Goal: Information Seeking & Learning: Learn about a topic

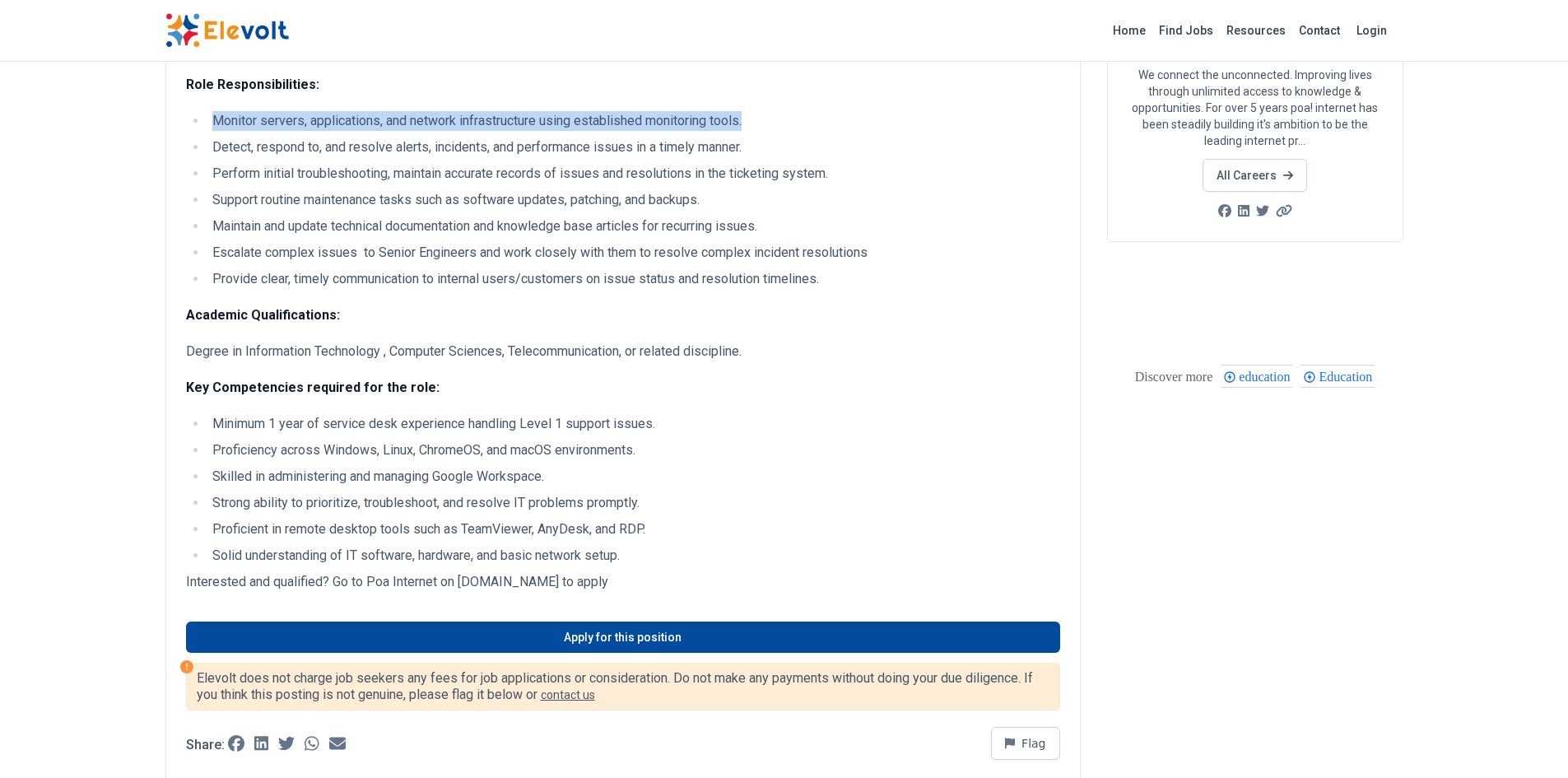
drag, startPoint x: 215, startPoint y: 118, endPoint x: 770, endPoint y: 116, distance: 555.0
click at [770, 116] on li "Monitor servers, applications, and network infrastructure using established mon…" at bounding box center [633, 121] width 853 height 20
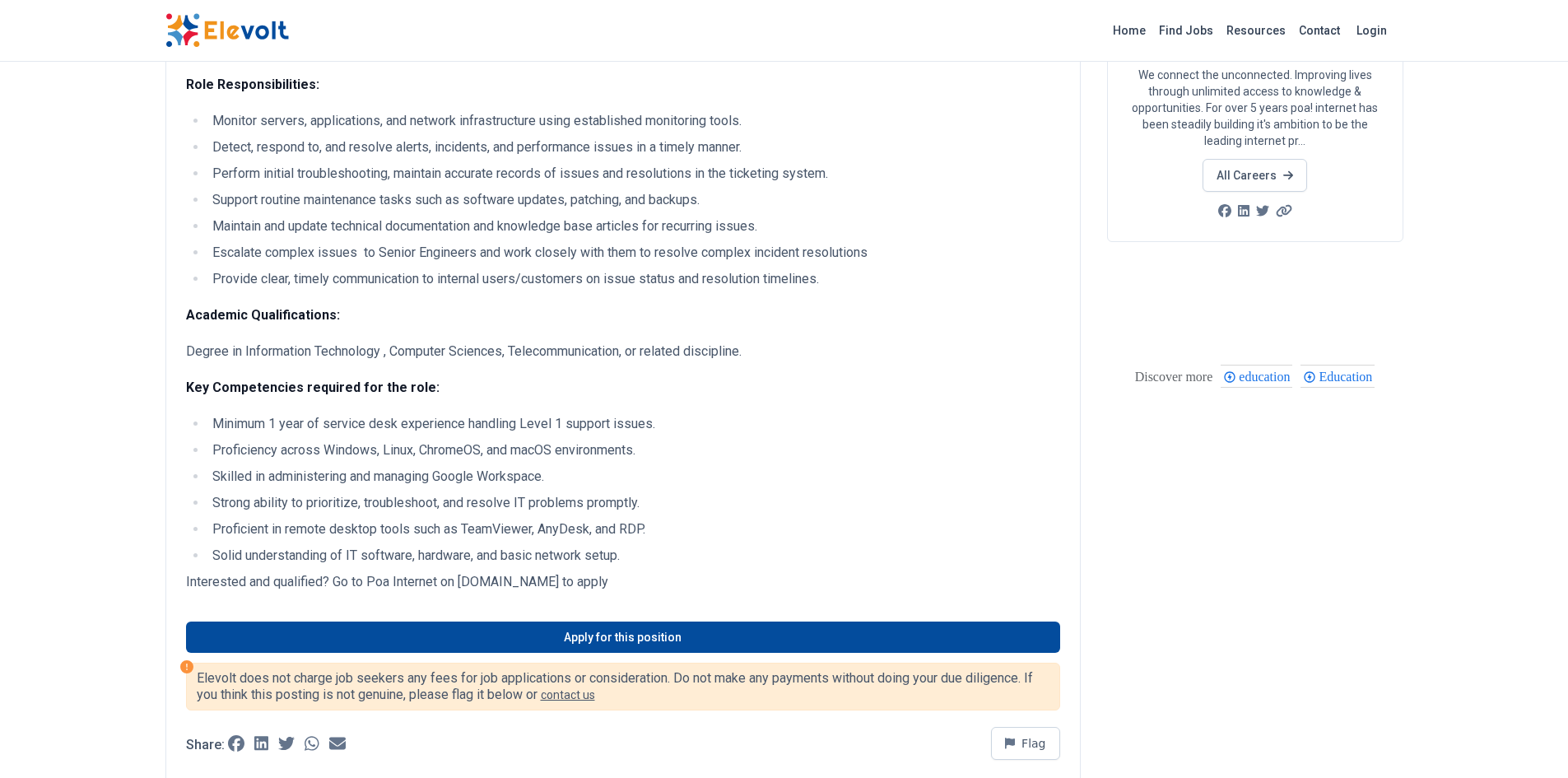
click at [269, 153] on li "Detect, respond to, and resolve alerts, incidents, and performance issues in a …" at bounding box center [633, 148] width 853 height 20
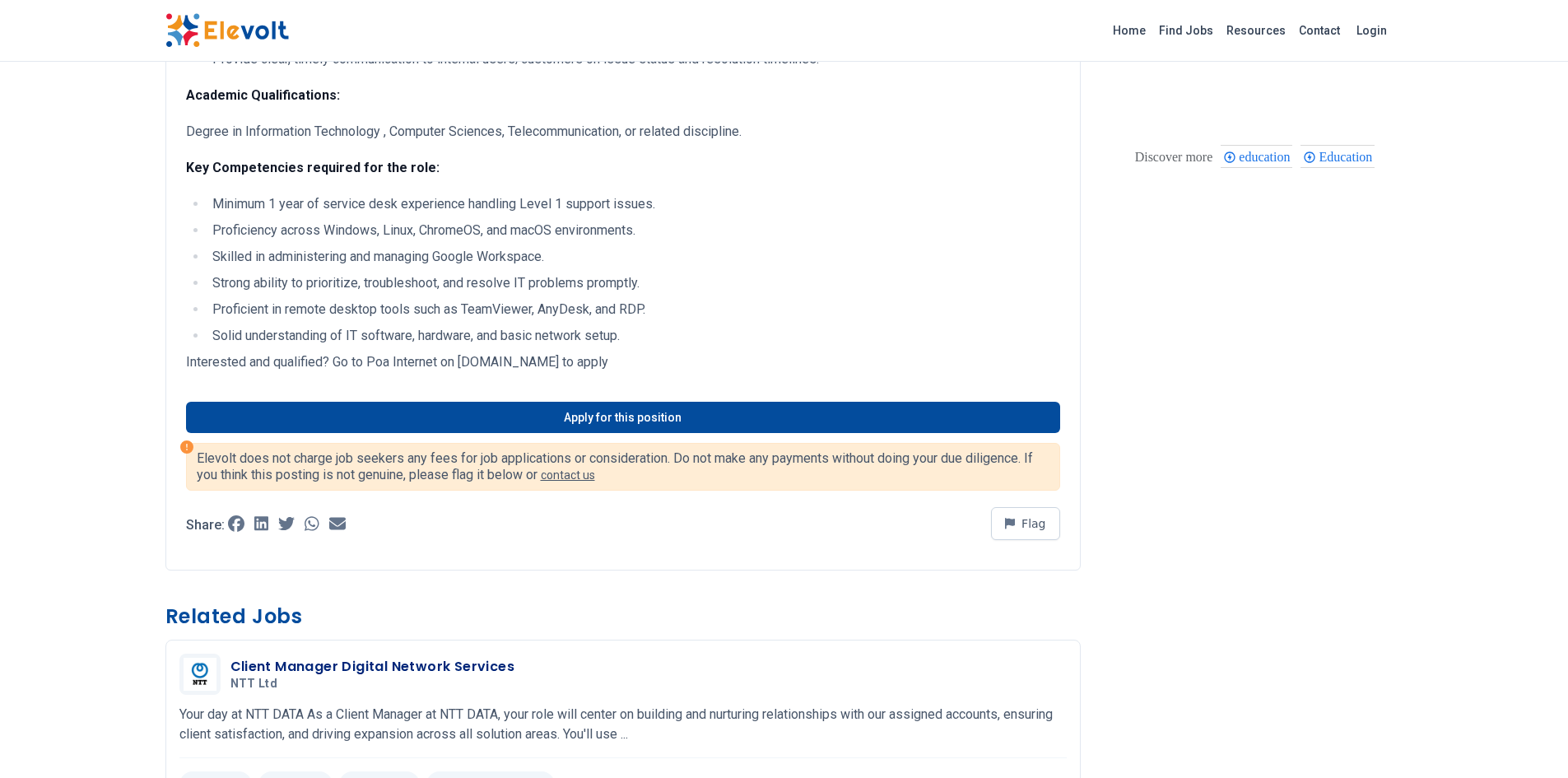
scroll to position [451, 0]
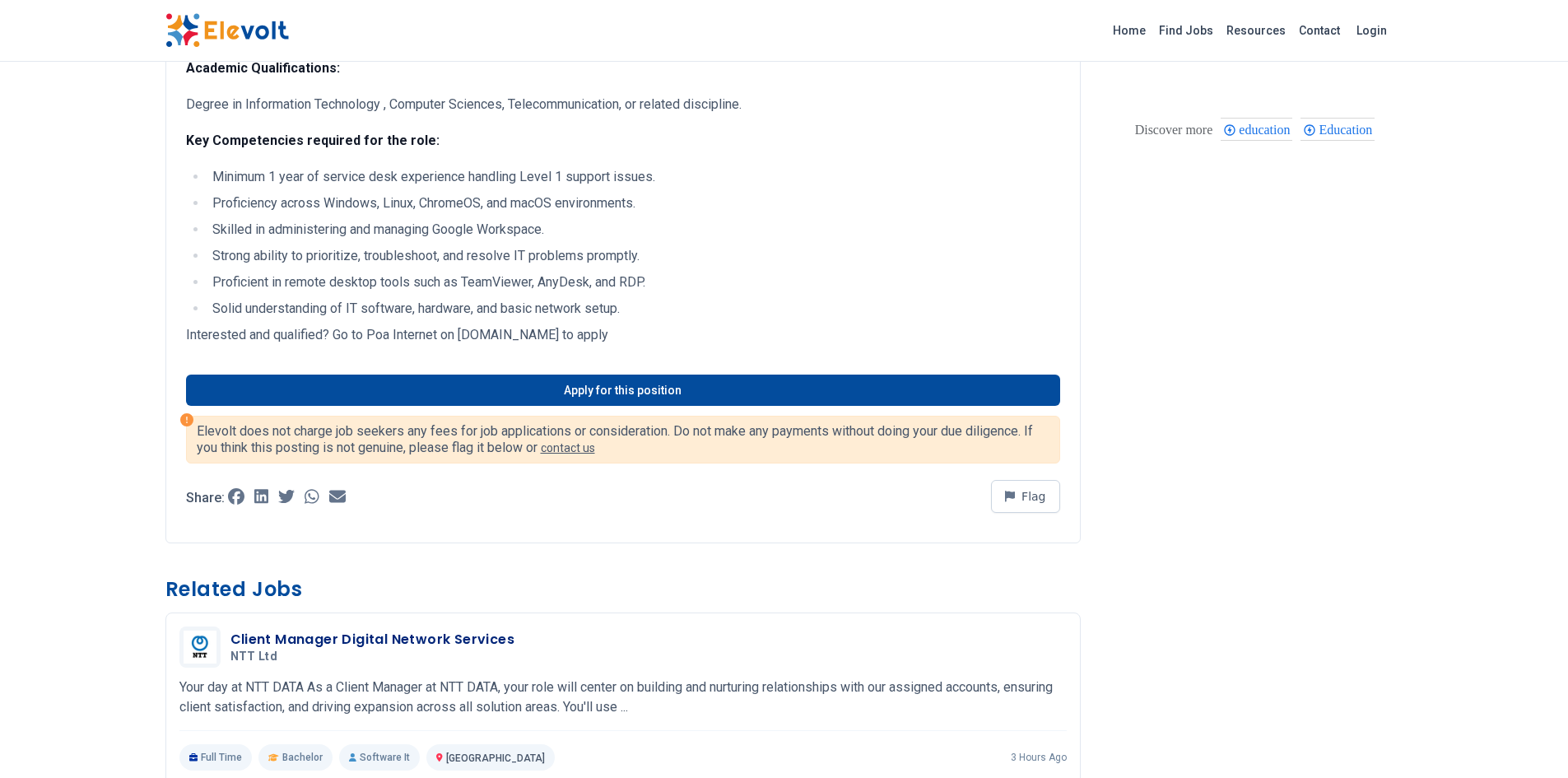
click at [299, 238] on li "Skilled in administering and managing Google Workspace." at bounding box center [633, 229] width 853 height 20
drag, startPoint x: 215, startPoint y: 229, endPoint x: 548, endPoint y: 219, distance: 333.2
click at [548, 219] on ul "Minimum 1 year of service desk experience handling Level 1 support issues. Prof…" at bounding box center [623, 243] width 874 height 151
click at [552, 234] on li "Skilled in administering and managing Google Workspace." at bounding box center [633, 229] width 853 height 20
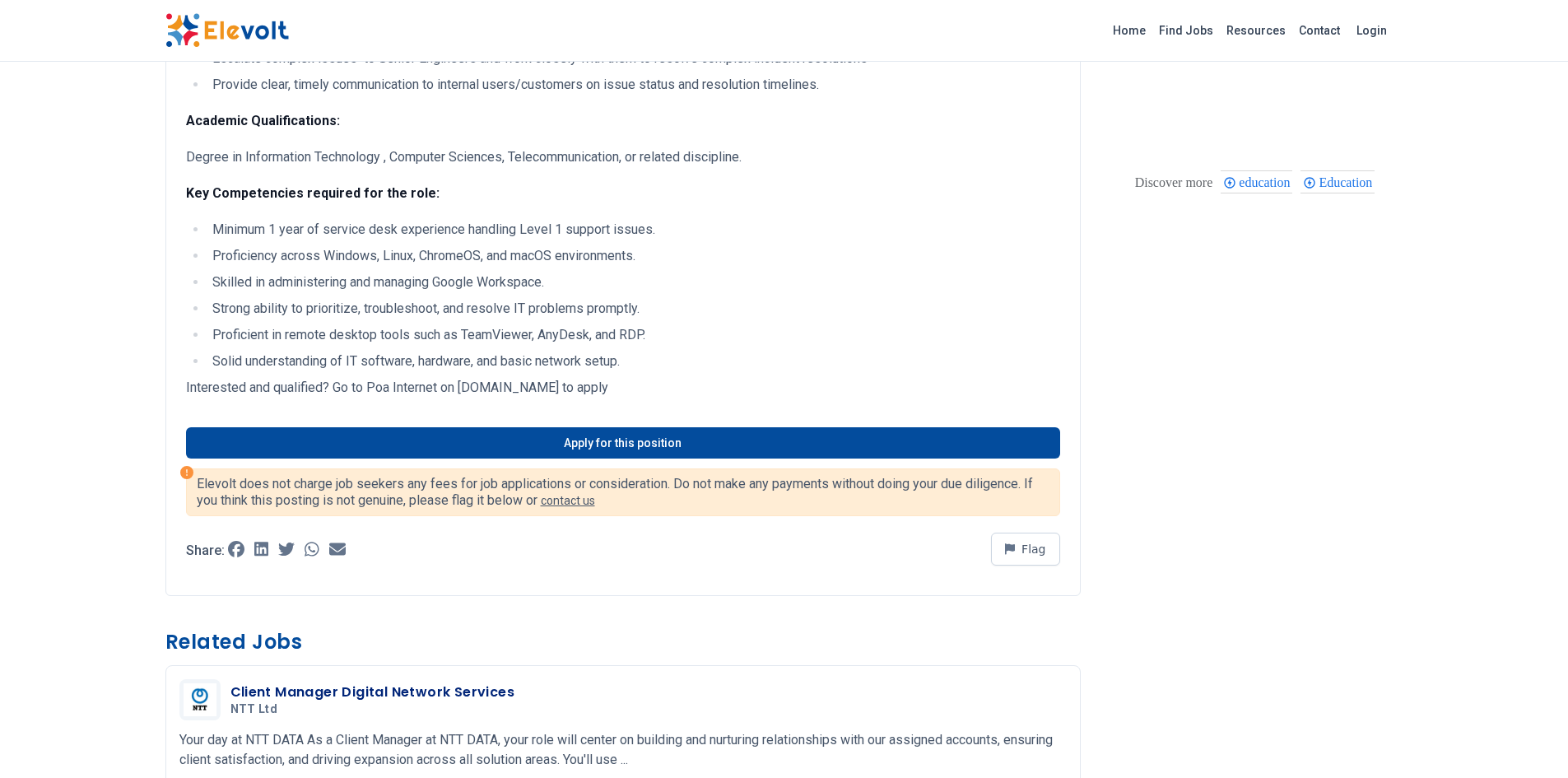
scroll to position [369, 0]
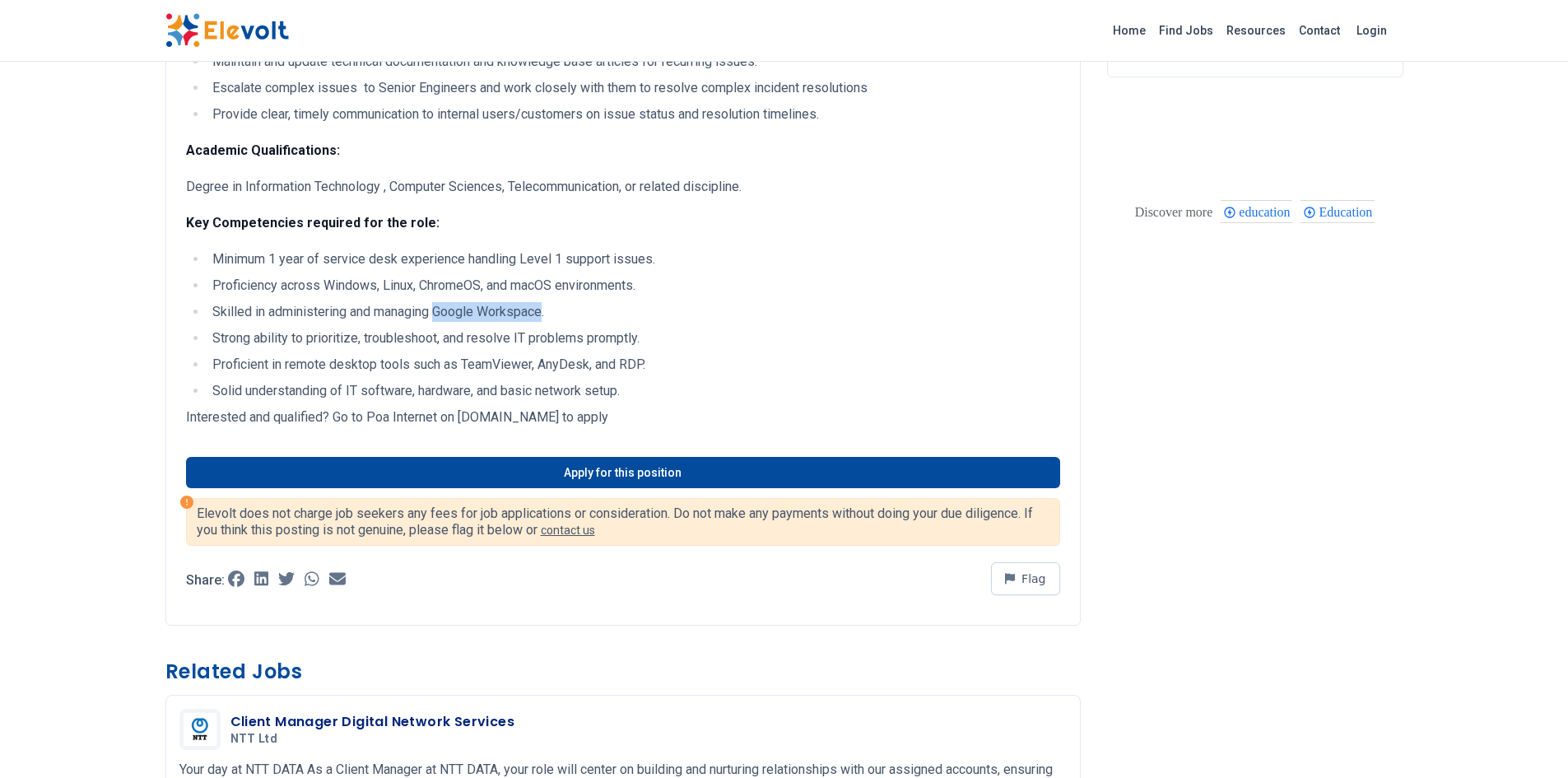
drag, startPoint x: 454, startPoint y: 313, endPoint x: 546, endPoint y: 311, distance: 92.0
click at [546, 311] on li "Skilled in administering and managing Google Workspace." at bounding box center [633, 312] width 853 height 20
click at [353, 331] on li "Strong ability to prioritize, troubleshoot, and resolve IT problems promptly." at bounding box center [633, 338] width 853 height 20
click at [232, 335] on li "Strong ability to prioritize, troubleshoot, and resolve IT problems promptly." at bounding box center [633, 338] width 853 height 20
drag, startPoint x: 348, startPoint y: 389, endPoint x: 404, endPoint y: 399, distance: 56.9
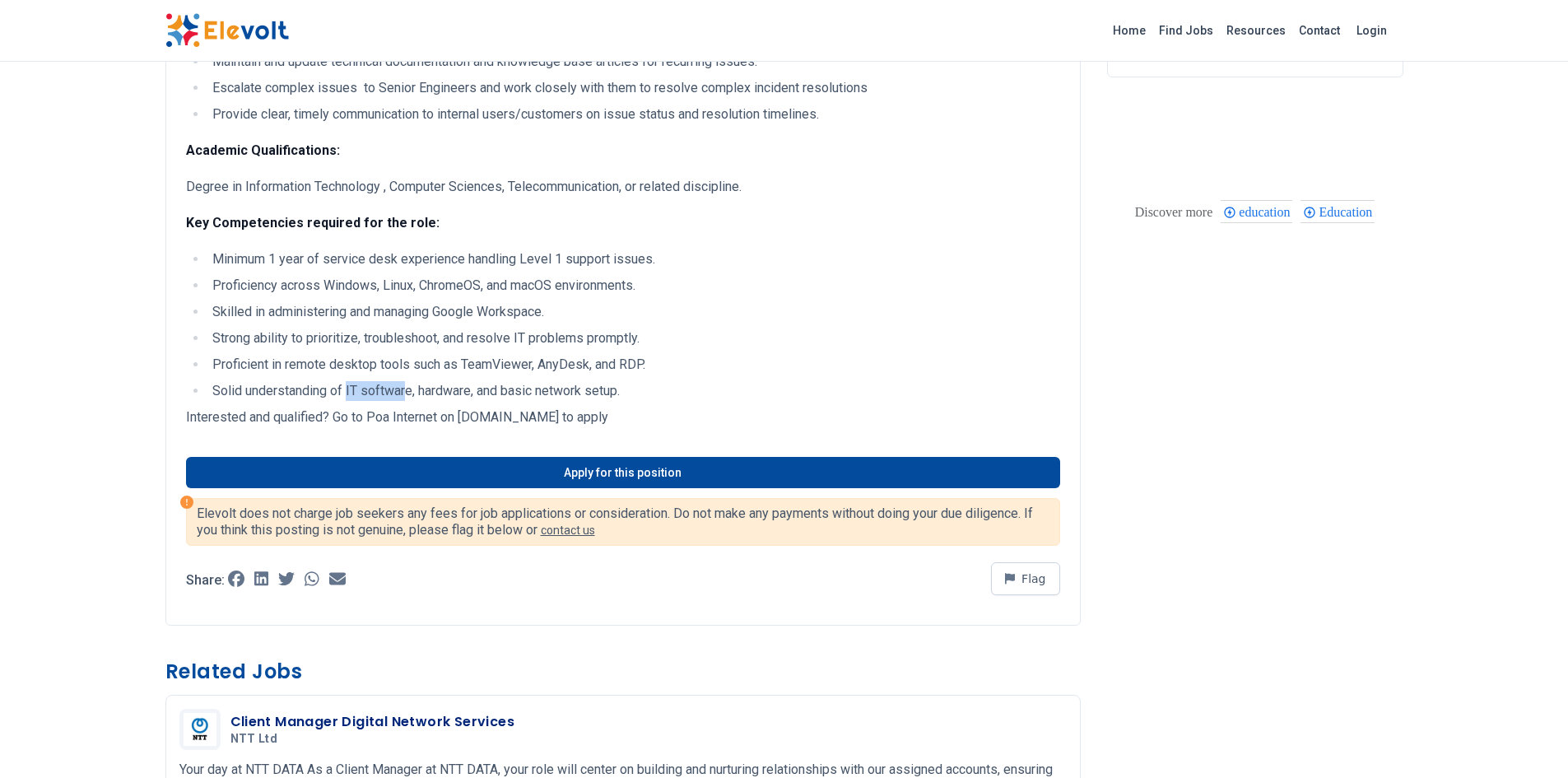
click at [404, 399] on li "Solid understanding of IT software, hardware, and basic network setup." at bounding box center [633, 390] width 853 height 20
click at [462, 395] on li "Solid understanding of IT software, hardware, and basic network setup." at bounding box center [633, 390] width 853 height 20
drag, startPoint x: 504, startPoint y: 391, endPoint x: 622, endPoint y: 397, distance: 118.2
click at [622, 397] on li "Solid understanding of IT software, hardware, and basic network setup." at bounding box center [633, 390] width 853 height 20
click at [215, 419] on p "Interested and qualified? Go to Poa Internet on [DOMAIN_NAME] to apply" at bounding box center [623, 417] width 874 height 20
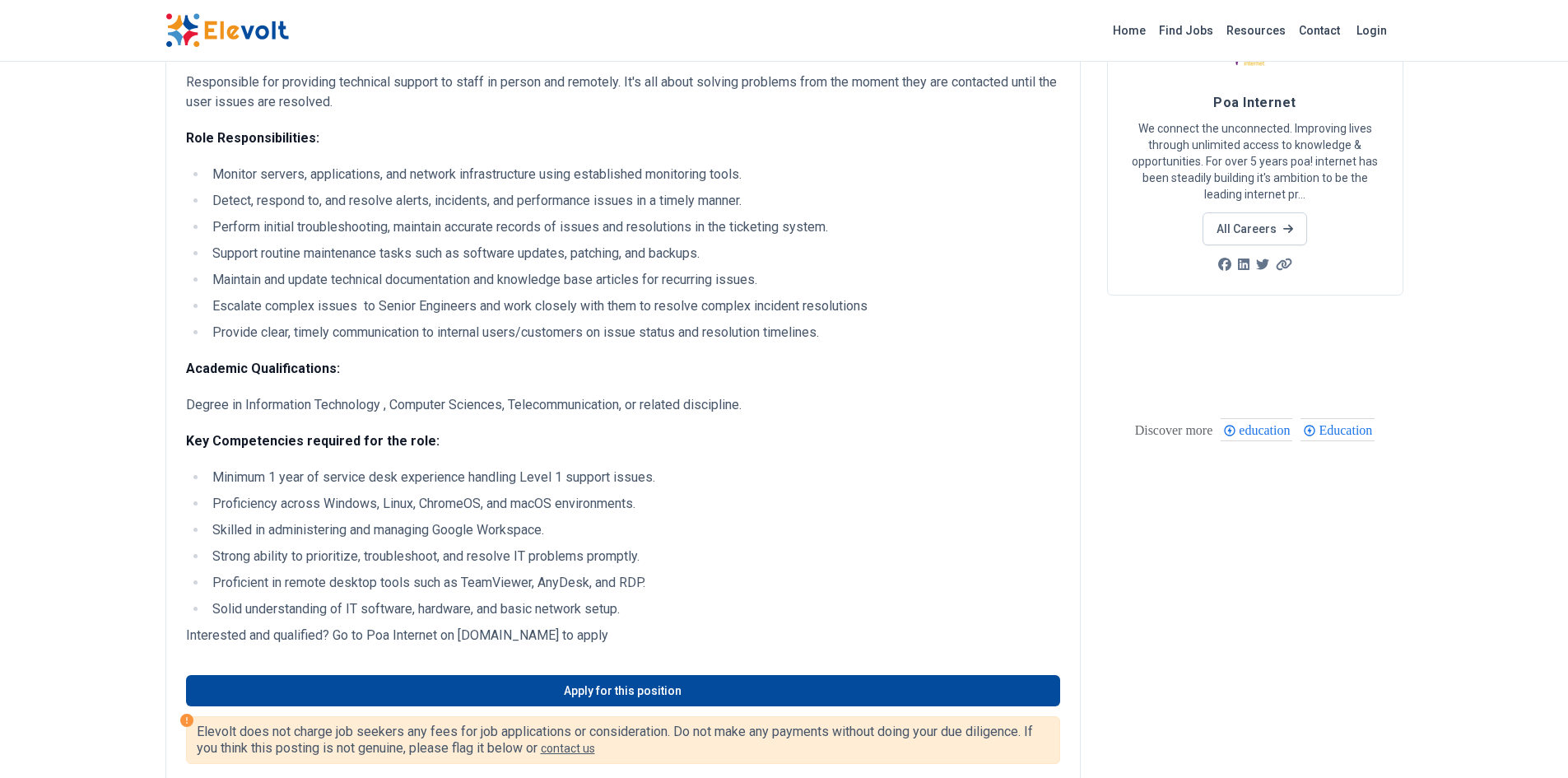
scroll to position [122, 0]
